Goal: Find specific page/section: Find specific page/section

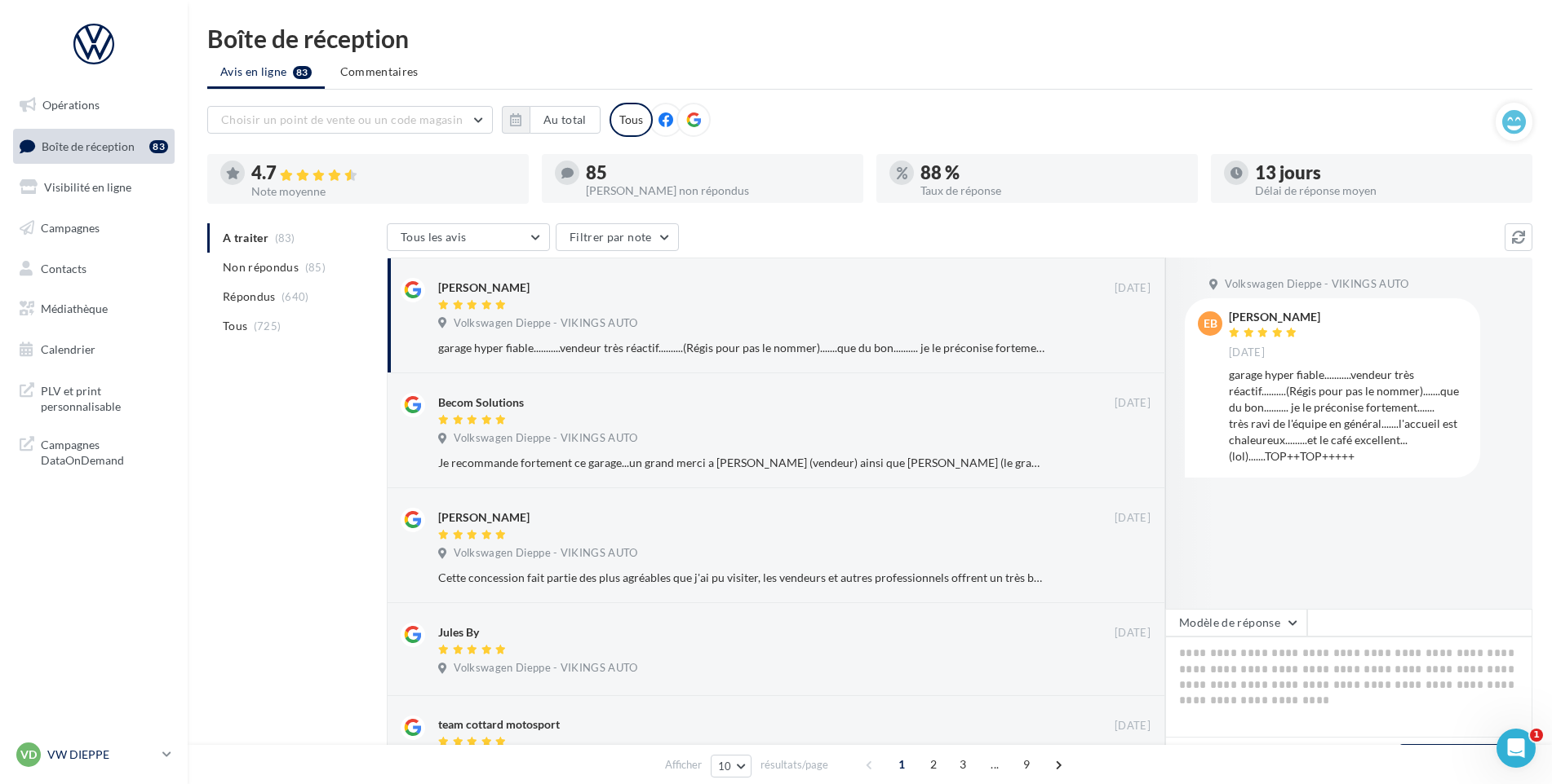
click at [62, 763] on p "VW DIEPPE" at bounding box center [102, 755] width 109 height 16
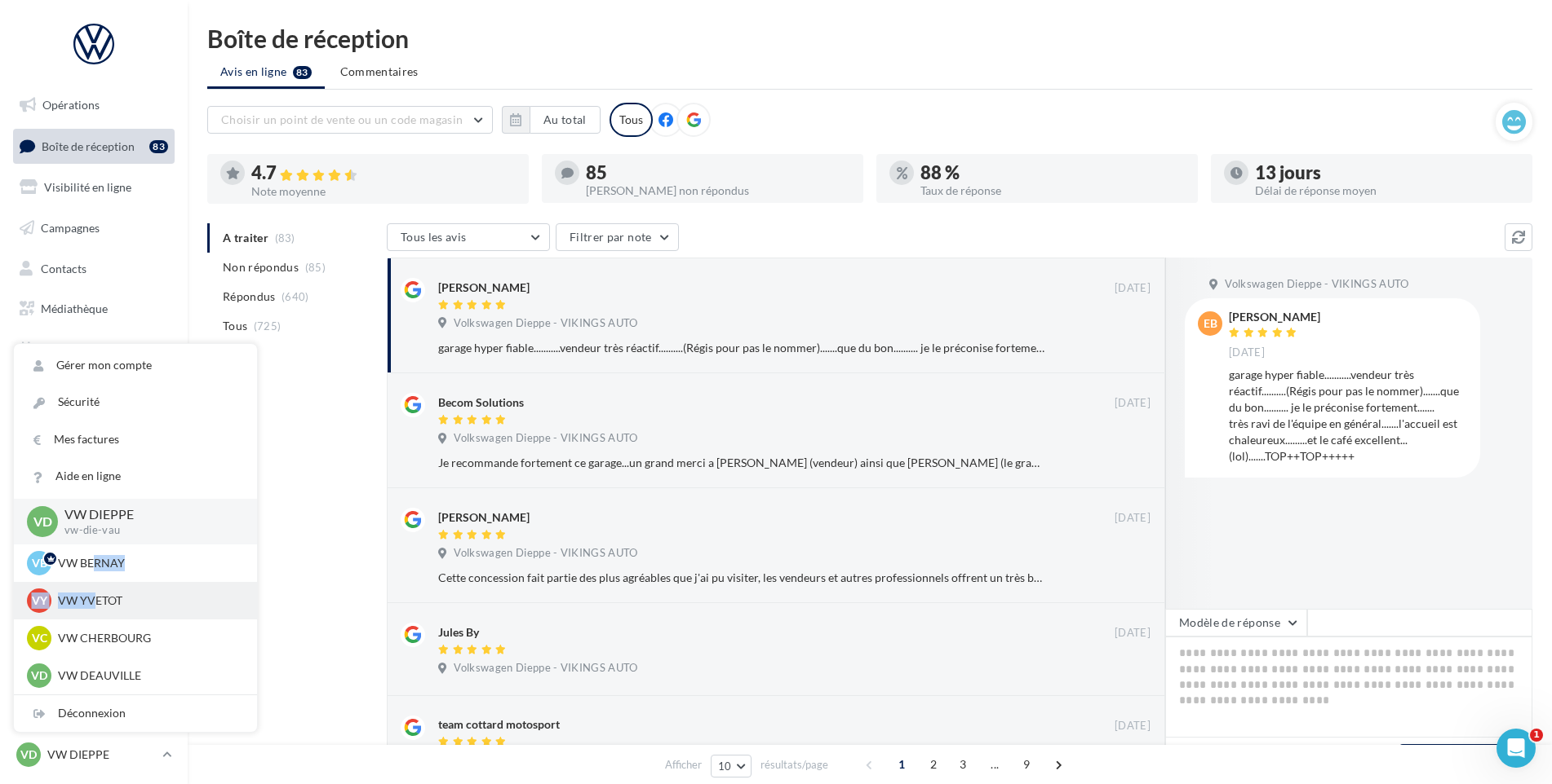
drag, startPoint x: 91, startPoint y: 572, endPoint x: 92, endPoint y: 598, distance: 26.0
click at [93, 598] on p "VW YVETOT" at bounding box center [147, 601] width 179 height 16
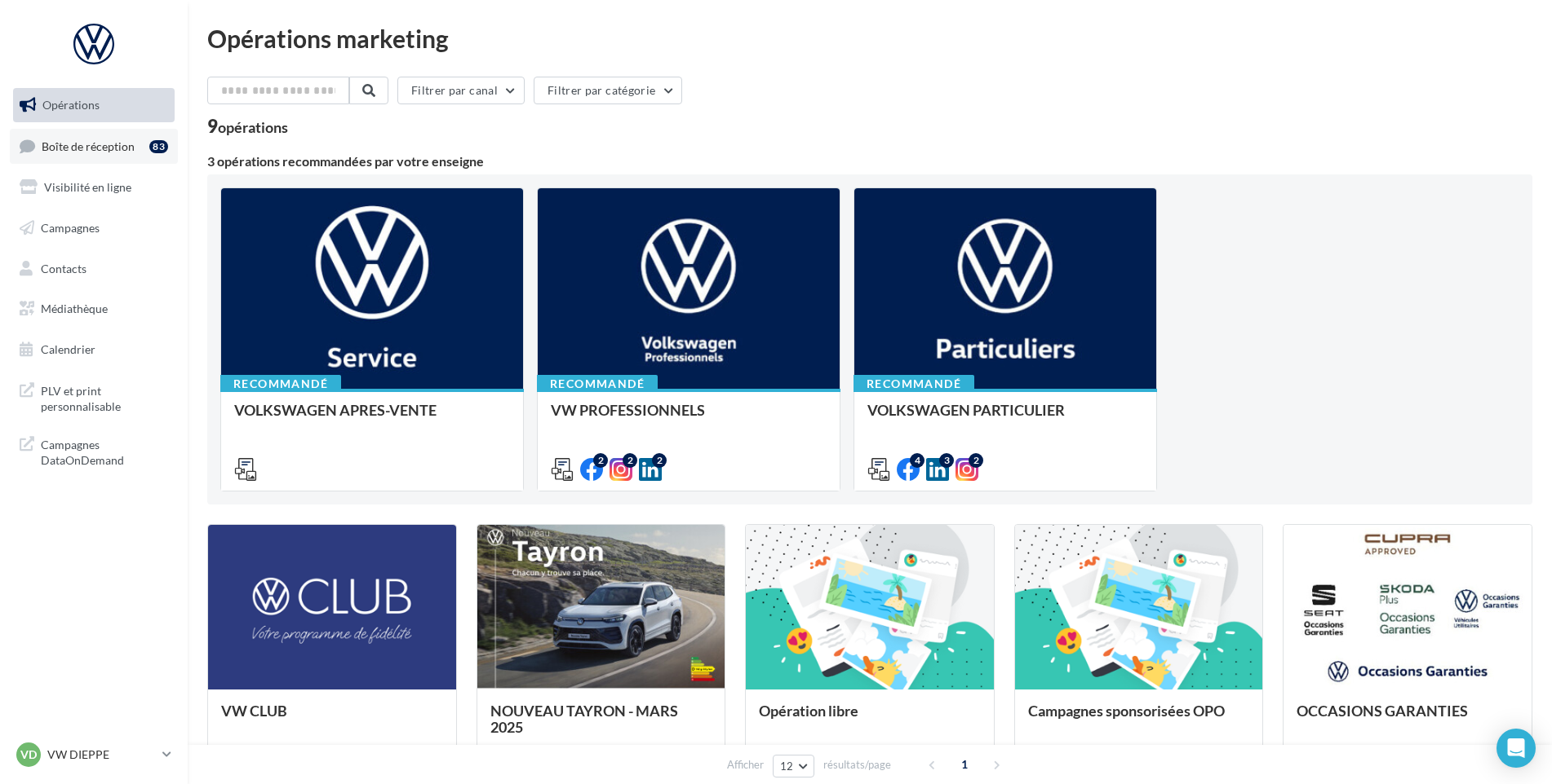
click at [116, 140] on span "Boîte de réception" at bounding box center [88, 145] width 93 height 14
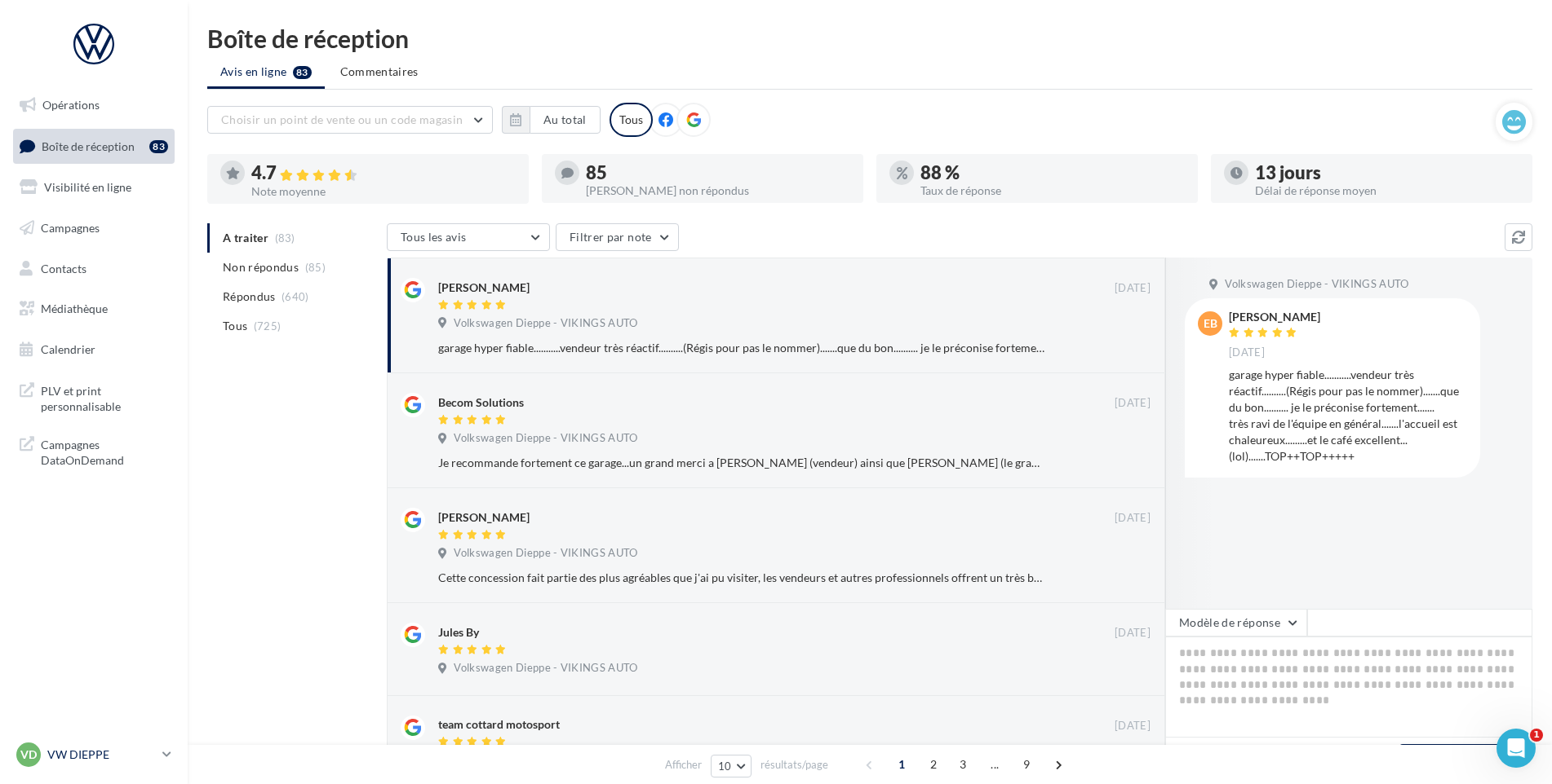
click at [60, 744] on div "VD VW DIEPPE vw-die-vau" at bounding box center [86, 755] width 139 height 24
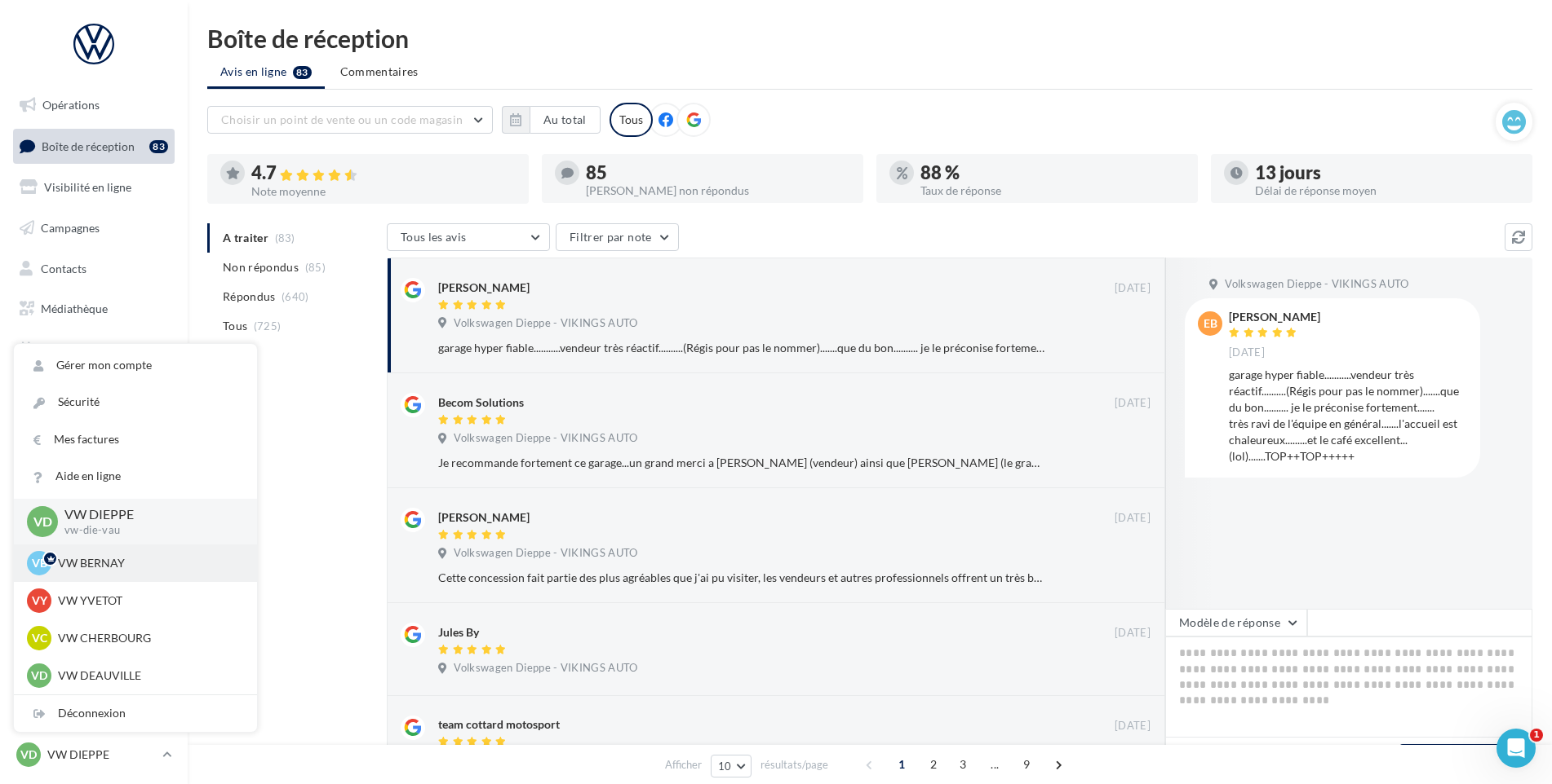
scroll to position [81, 0]
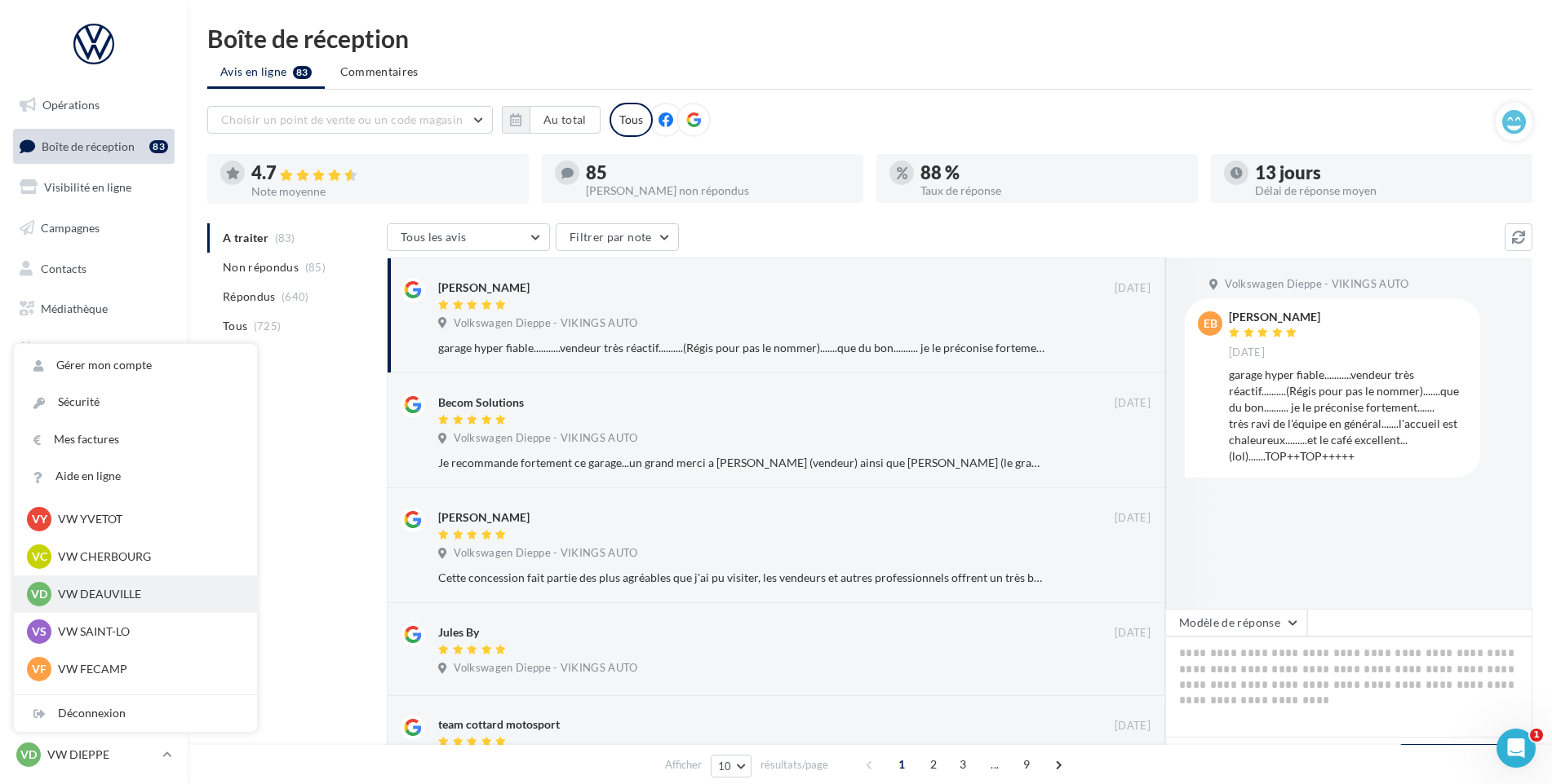
click at [112, 591] on p "VW DEAUVILLE" at bounding box center [147, 594] width 179 height 16
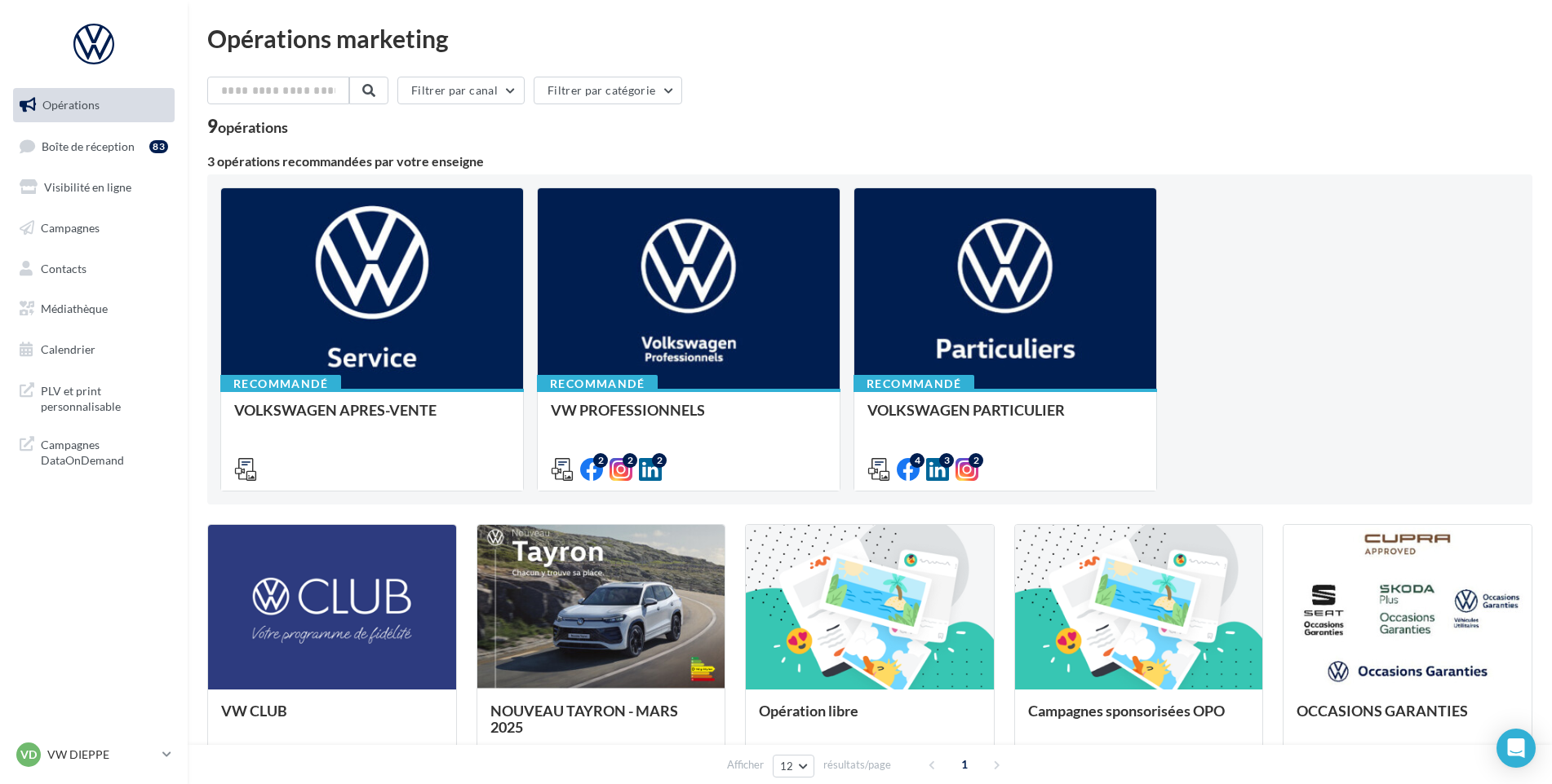
click at [117, 169] on ul "Opérations Boîte de réception 83 Visibilité en ligne Campagnes Contacts Médiath…" at bounding box center [94, 227] width 175 height 292
click at [117, 156] on link "Boîte de réception 83" at bounding box center [94, 145] width 168 height 35
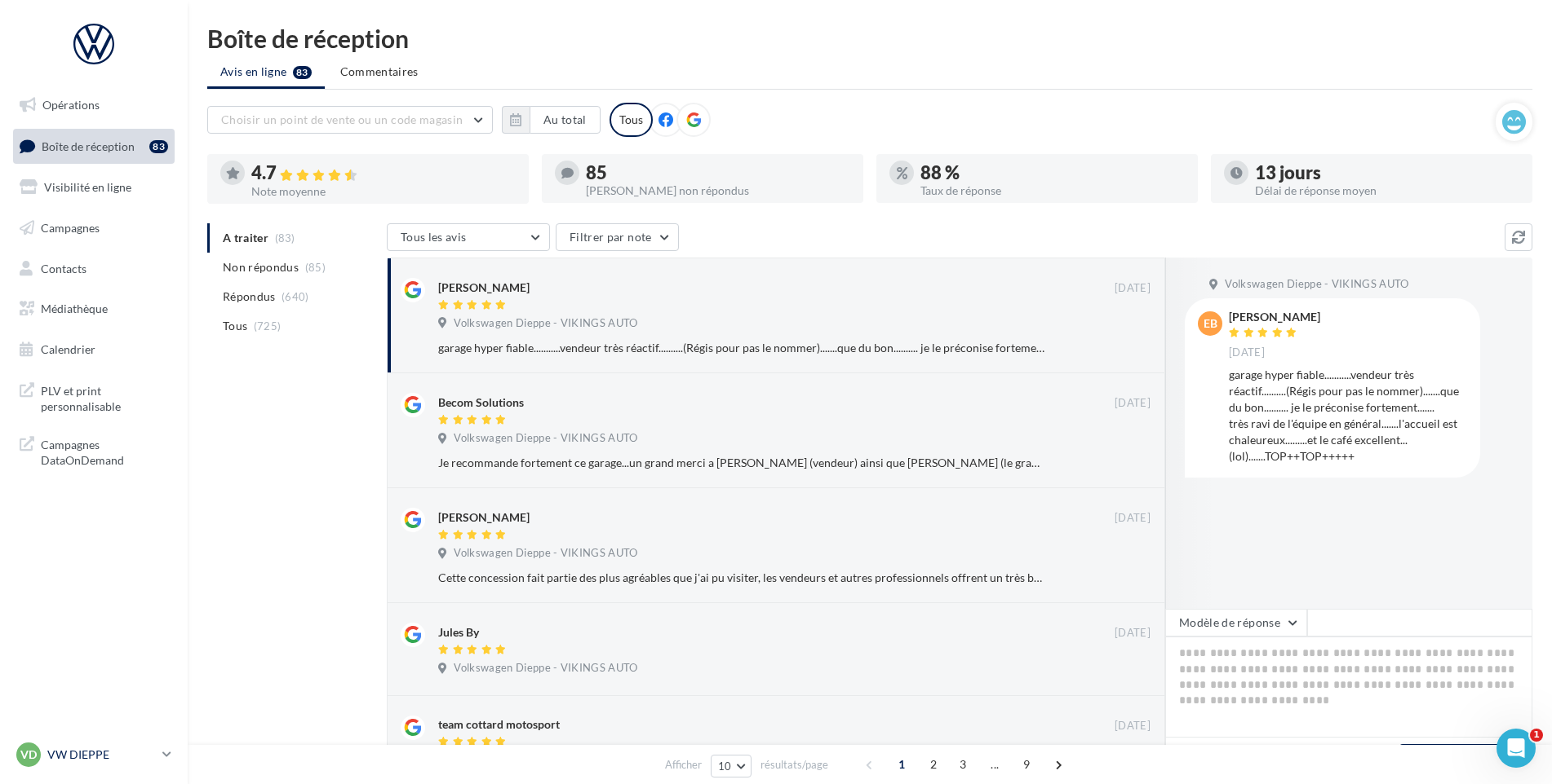
click at [94, 755] on p "VW DIEPPE" at bounding box center [102, 755] width 109 height 16
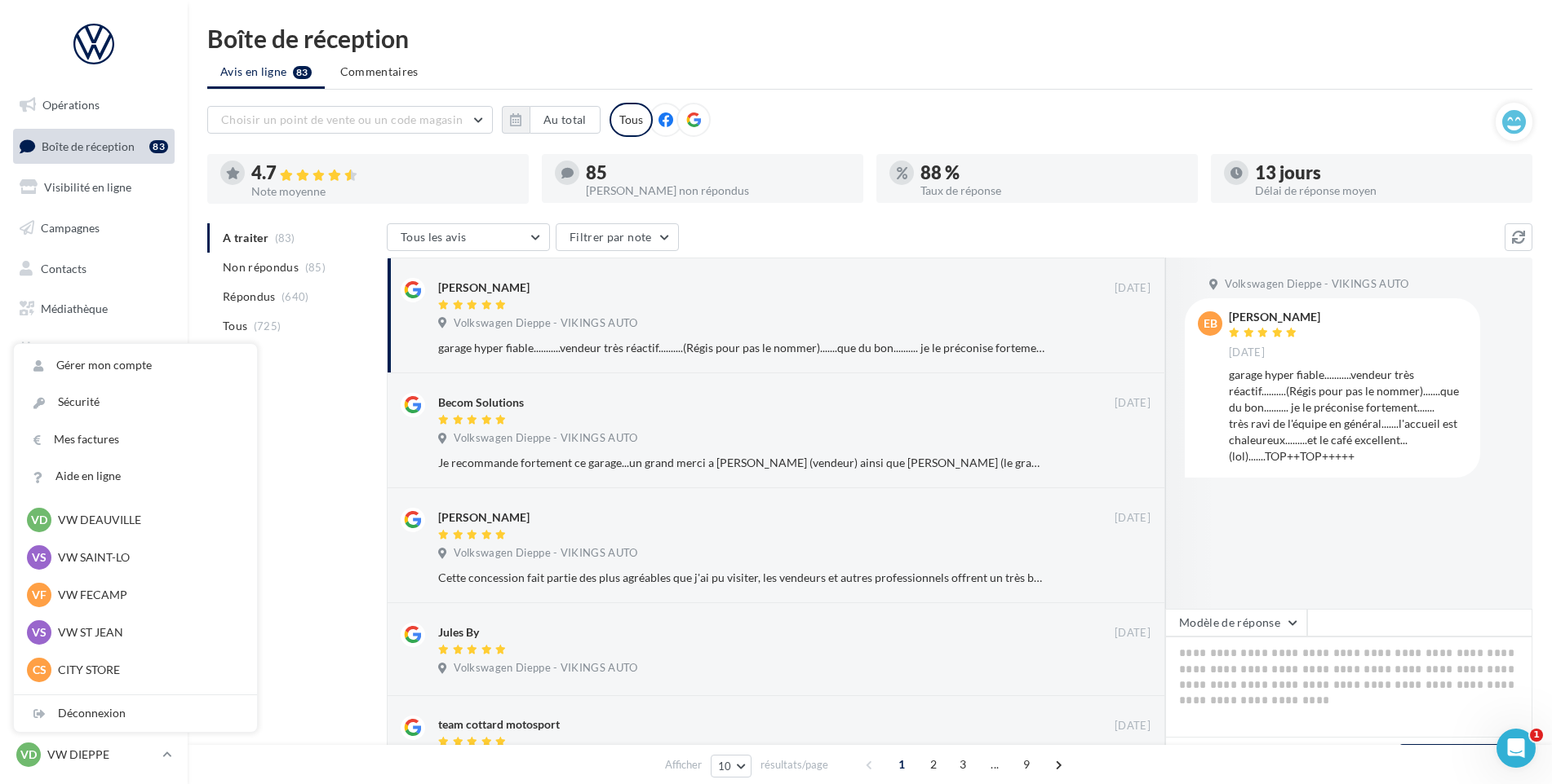
scroll to position [244, 0]
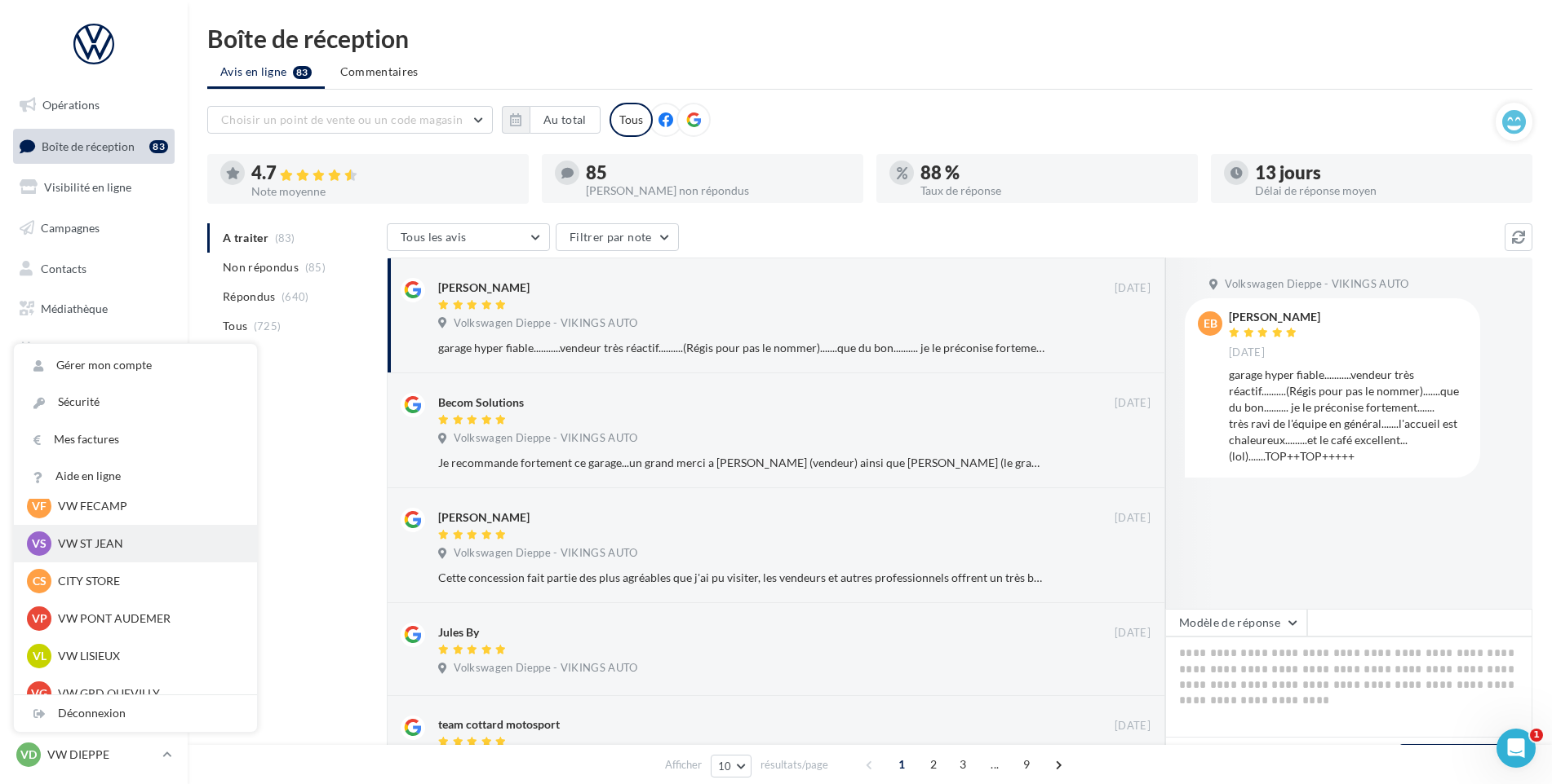
click at [120, 555] on div "VS VW ST JEAN vw-stj-vau" at bounding box center [135, 543] width 217 height 24
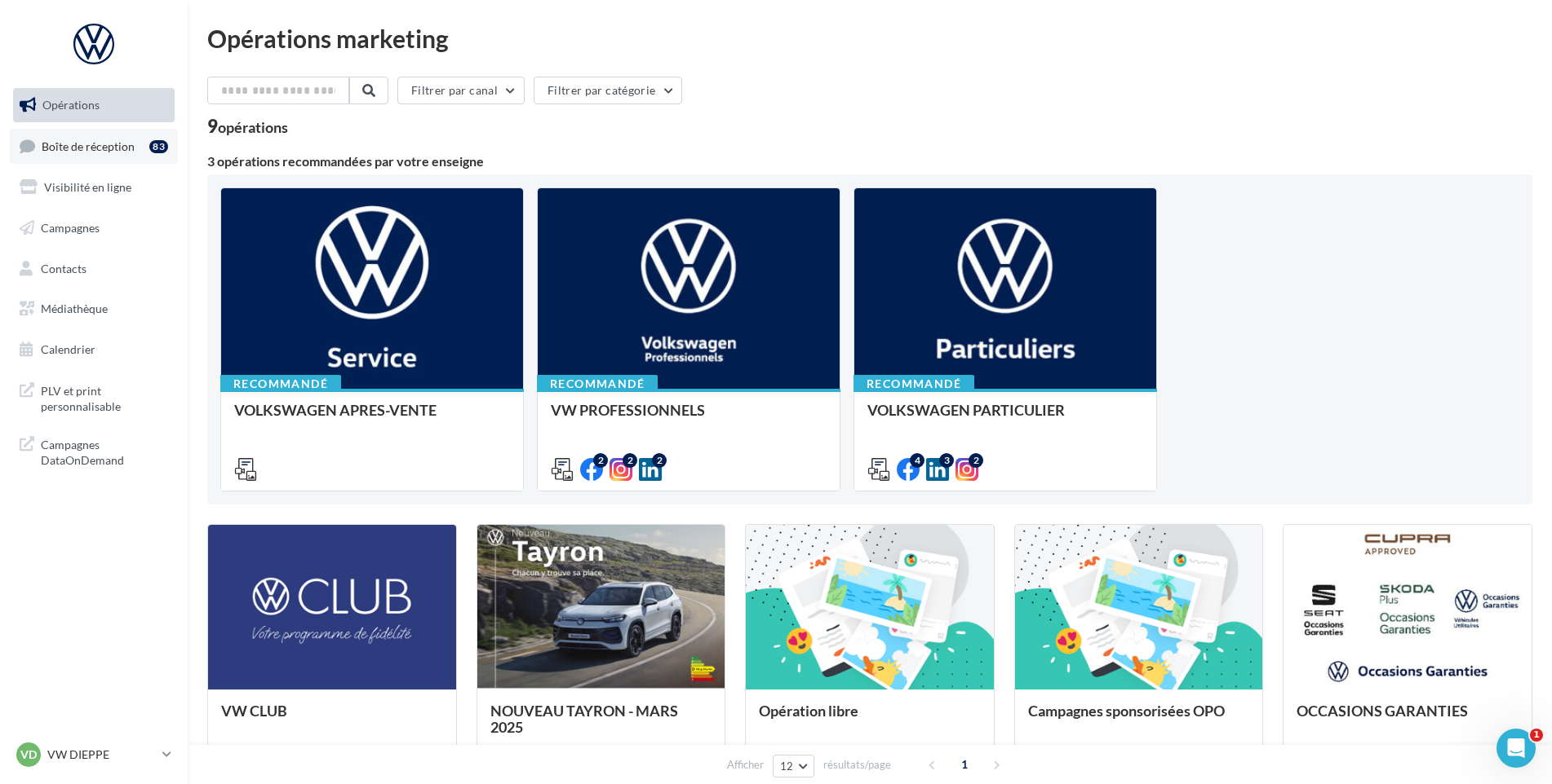
click at [56, 150] on span "Boîte de réception" at bounding box center [88, 145] width 93 height 14
